Goal: Find specific page/section: Find specific page/section

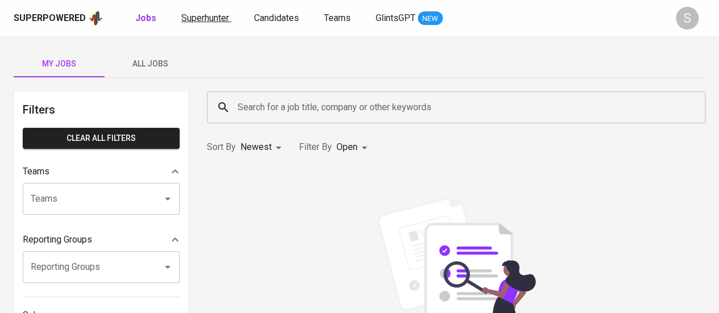
click at [191, 18] on span "Superhunter" at bounding box center [205, 18] width 48 height 11
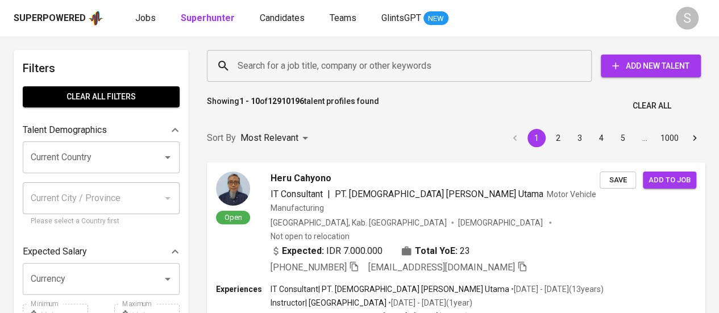
click at [313, 62] on input "Search for a job title, company or other keywords" at bounding box center [402, 66] width 335 height 22
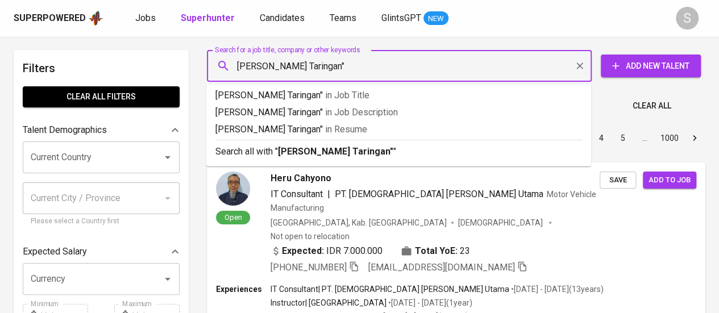
click at [236, 68] on input "[PERSON_NAME] Taringan"" at bounding box center [402, 66] width 335 height 22
type input ""[PERSON_NAME] Taringan""
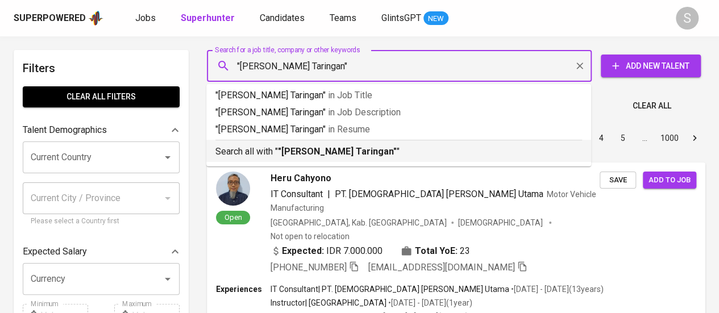
click at [306, 158] on p "Search all with " "[PERSON_NAME] Taringan" "" at bounding box center [398, 152] width 367 height 14
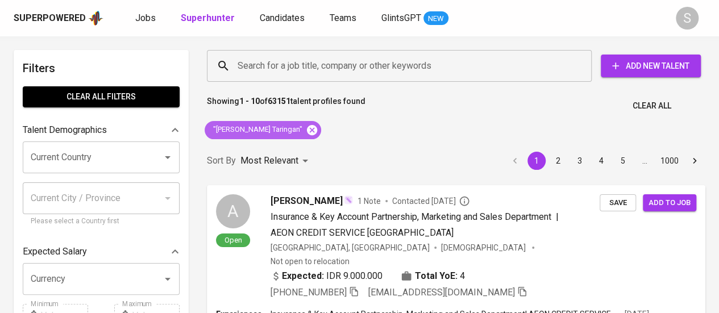
click at [307, 130] on icon at bounding box center [312, 129] width 10 height 10
